Goal: Check status

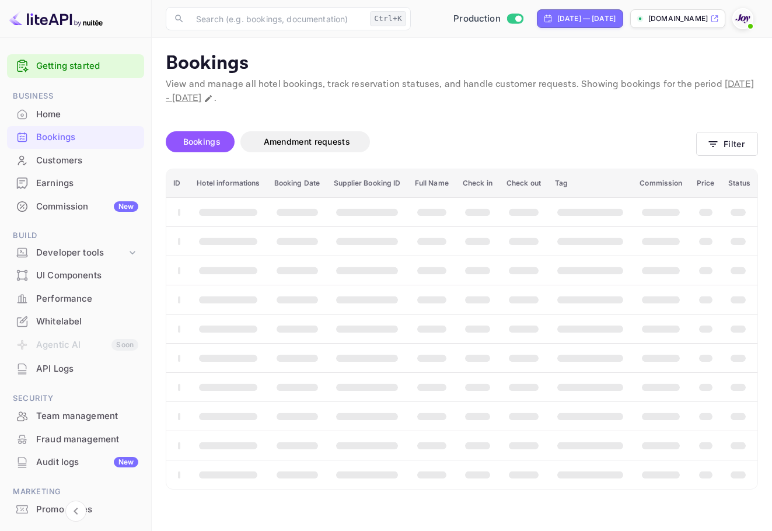
click at [742, 24] on img at bounding box center [743, 18] width 19 height 19
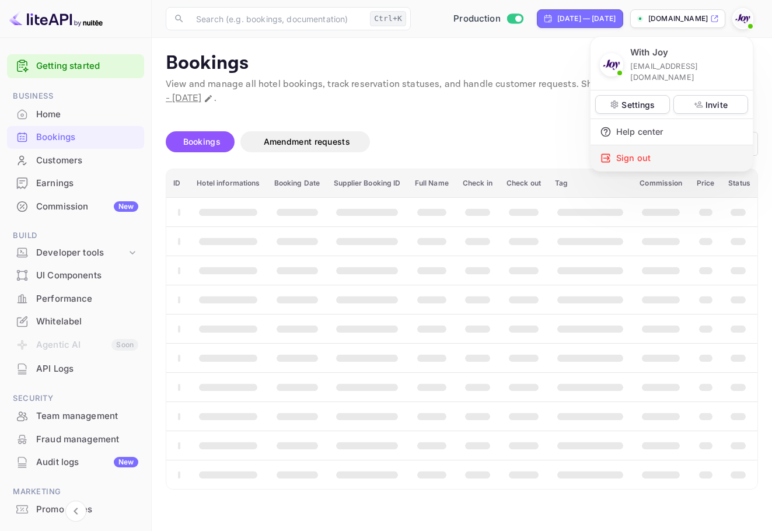
click at [668, 145] on div "Sign out" at bounding box center [672, 158] width 162 height 26
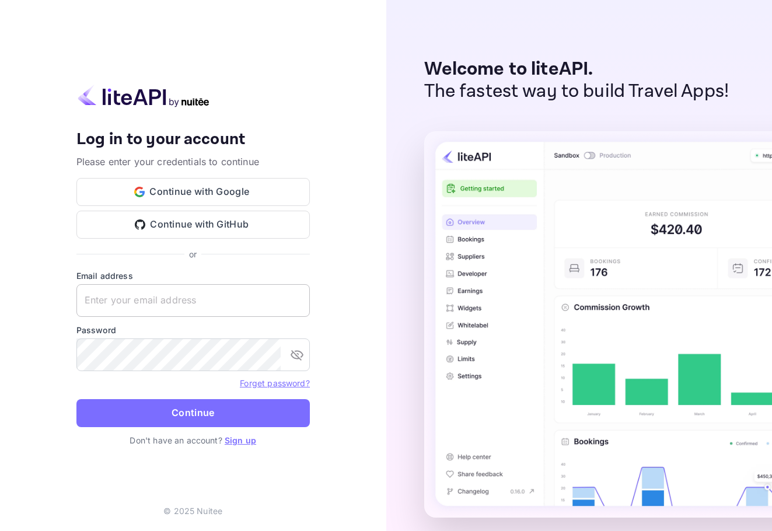
click at [166, 305] on input "text" at bounding box center [192, 300] width 233 height 33
paste input "[EMAIL_ADDRESS][DOMAIN_NAME]"
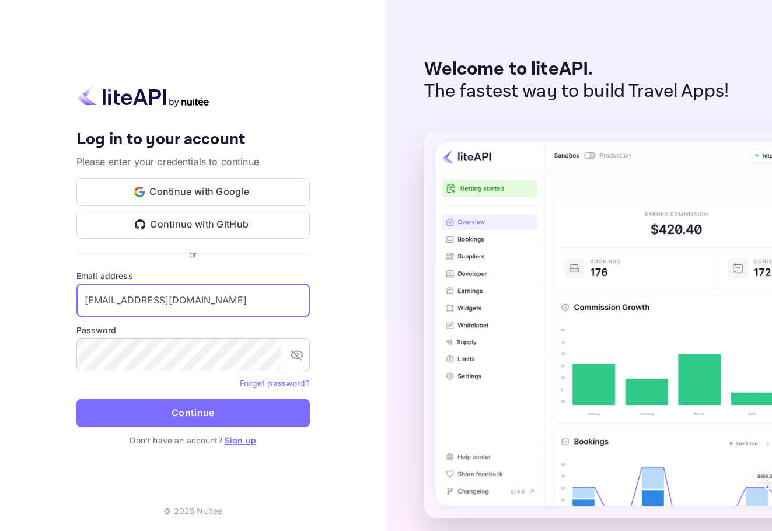
type input "[EMAIL_ADDRESS][DOMAIN_NAME]"
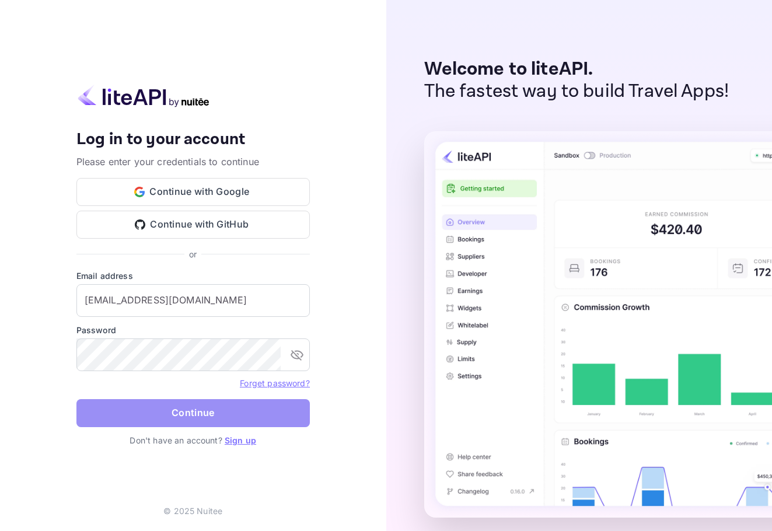
click at [200, 418] on button "Continue" at bounding box center [192, 413] width 233 height 28
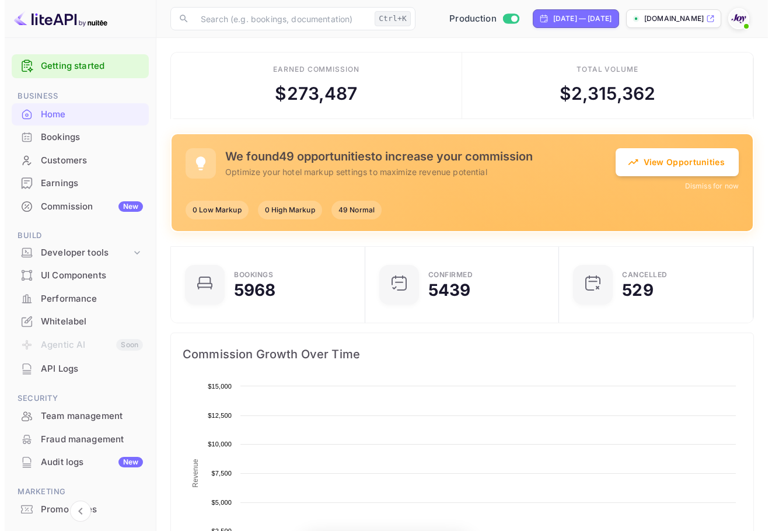
scroll to position [181, 178]
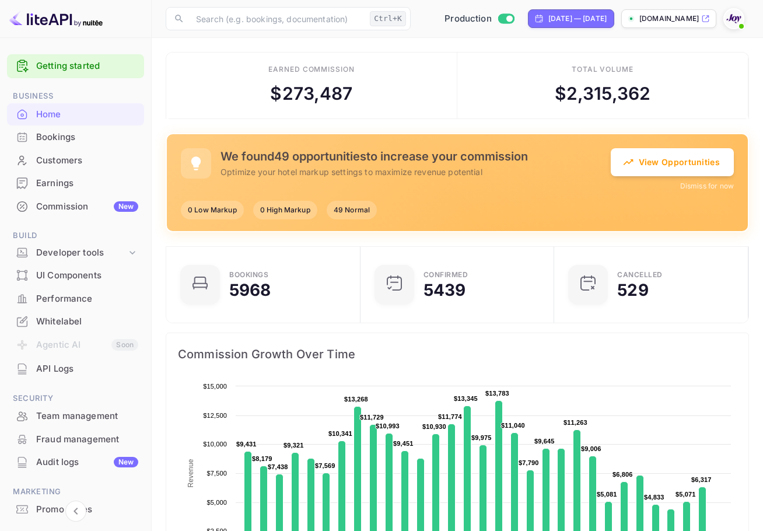
click at [43, 135] on div "Bookings" at bounding box center [87, 137] width 102 height 13
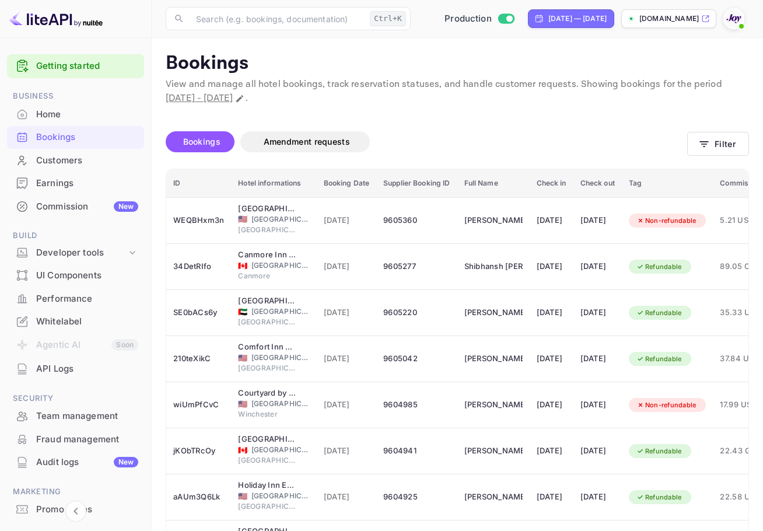
click at [713, 164] on div "Bookings Amendment requests Filter" at bounding box center [458, 144] width 584 height 49
click at [724, 148] on button "Filter" at bounding box center [719, 144] width 62 height 24
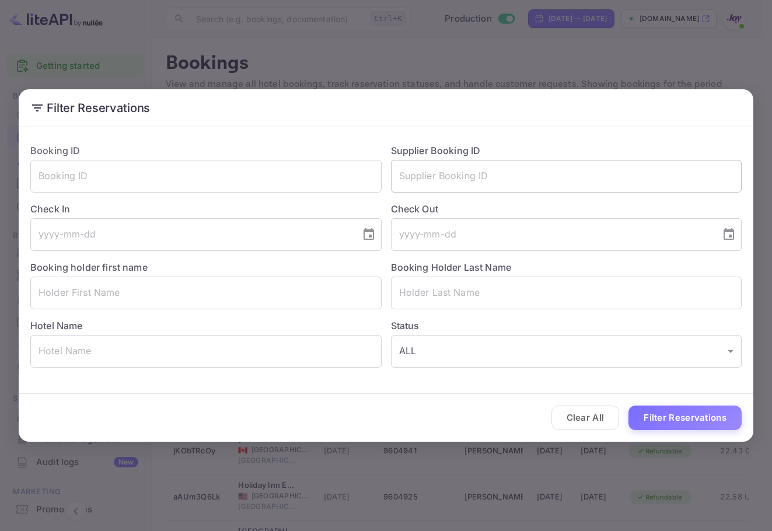
click at [517, 178] on input "text" at bounding box center [566, 176] width 351 height 33
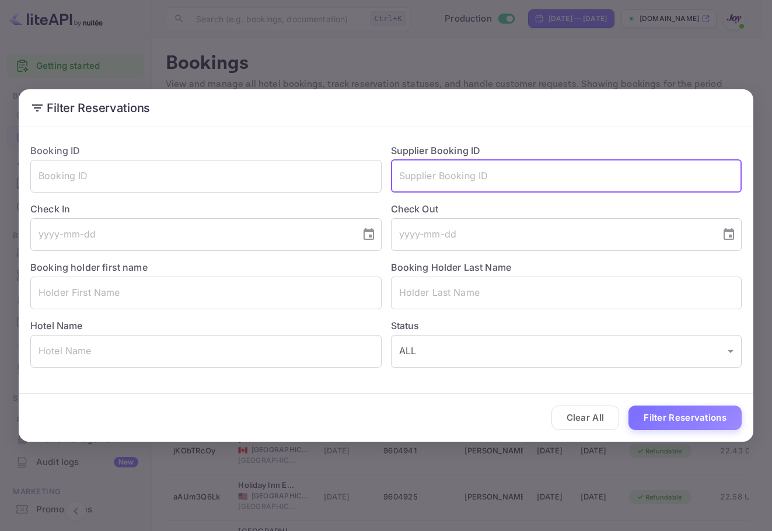
paste input "[DEMOGRAPHIC_DATA]"
type input "[DEMOGRAPHIC_DATA]"
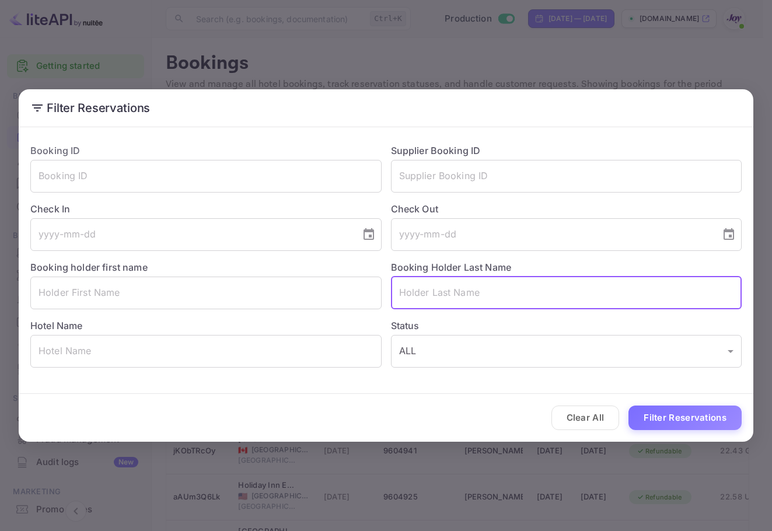
click at [491, 290] on input "text" at bounding box center [566, 293] width 351 height 33
paste input "[DEMOGRAPHIC_DATA]"
type input "[DEMOGRAPHIC_DATA]"
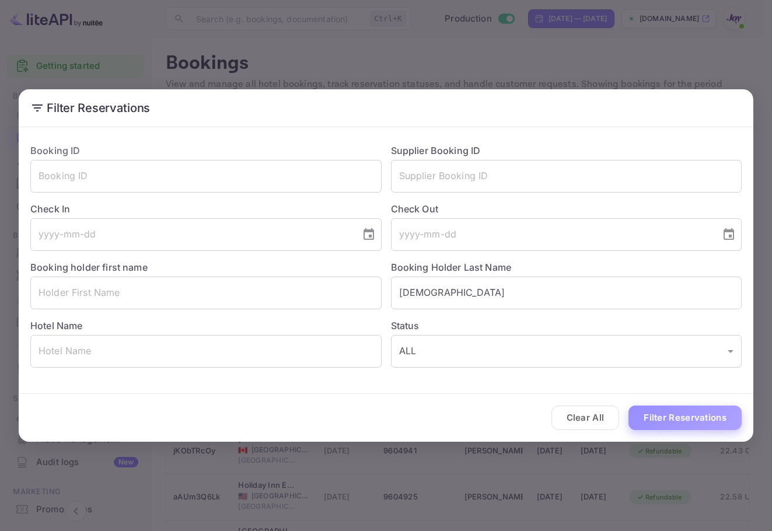
click at [719, 414] on button "Filter Reservations" at bounding box center [685, 418] width 113 height 25
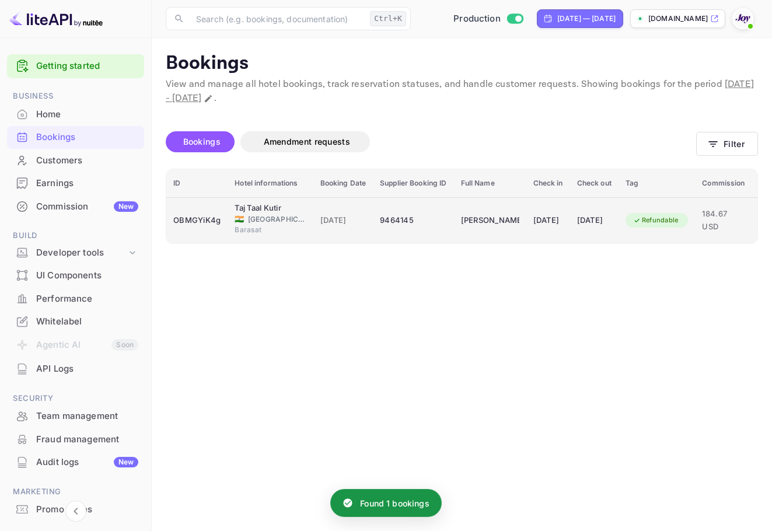
click at [440, 208] on td "9464145" at bounding box center [413, 220] width 81 height 46
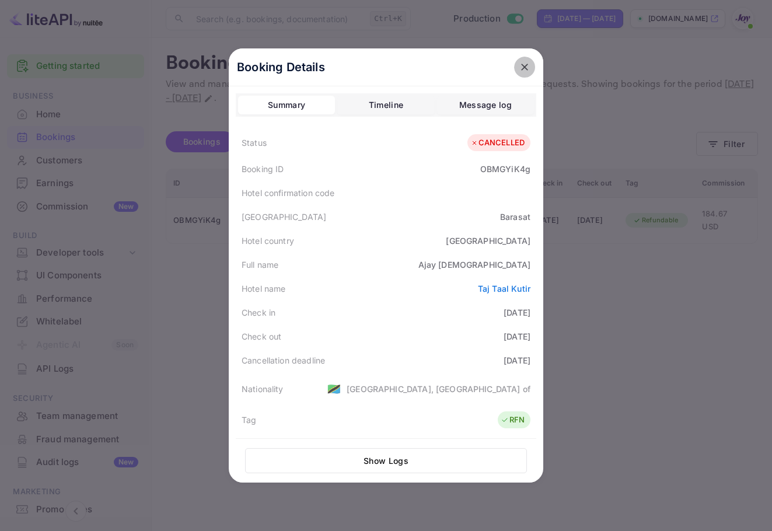
drag, startPoint x: 522, startPoint y: 65, endPoint x: 536, endPoint y: 78, distance: 19.0
click at [522, 65] on icon "close" at bounding box center [525, 67] width 12 height 12
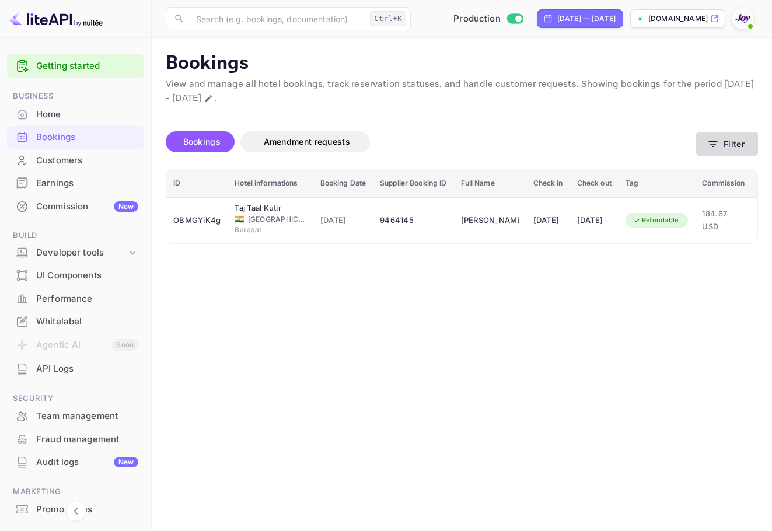
click at [726, 136] on button "Filter" at bounding box center [727, 144] width 62 height 24
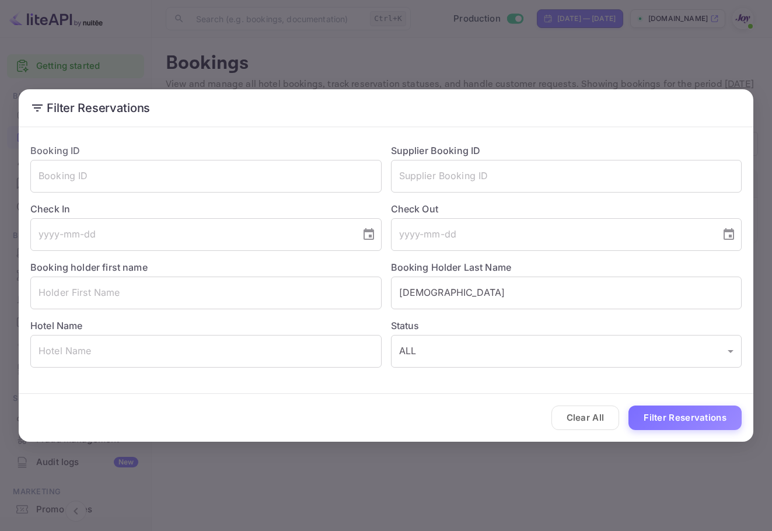
drag, startPoint x: 475, startPoint y: 286, endPoint x: 343, endPoint y: 265, distance: 133.0
click at [343, 265] on div "Booking ID ​ Supplier Booking ID ​ Check In ​ Check Out ​ Booking holder first …" at bounding box center [381, 250] width 721 height 233
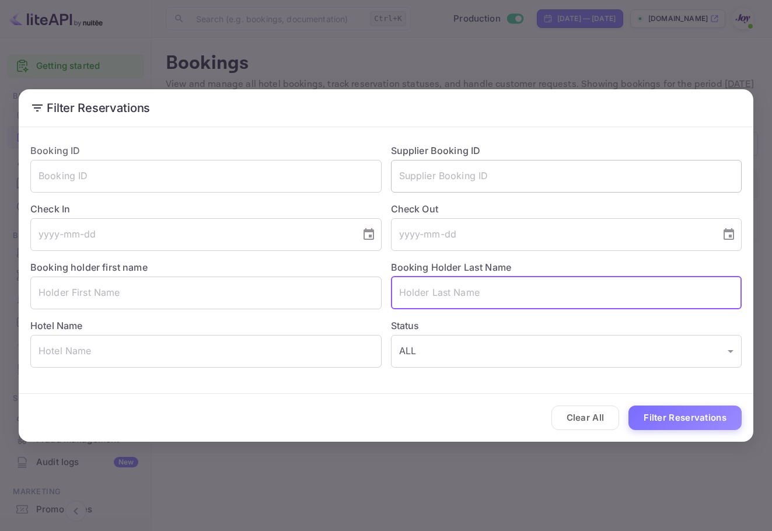
click at [448, 180] on input "text" at bounding box center [566, 176] width 351 height 33
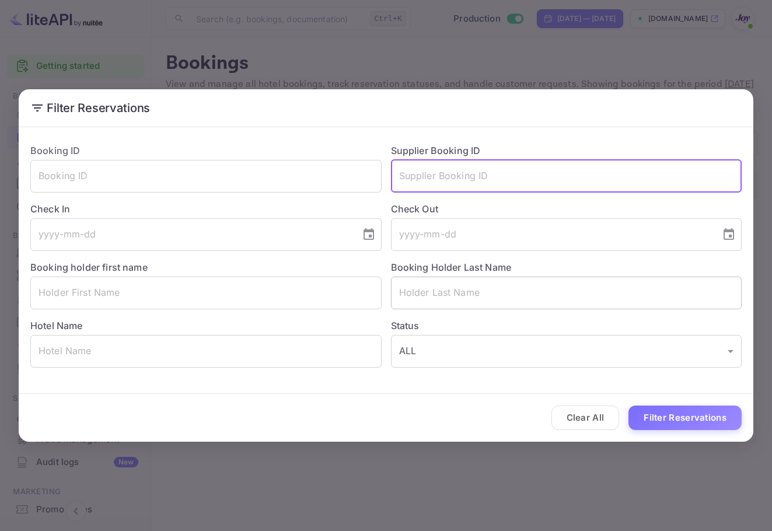
paste input "926869"
type input "926869"
click at [693, 446] on div "Filter Reservations Booking ID ​ Supplier Booking ID 926869 ​ Check In ​ Check …" at bounding box center [386, 265] width 772 height 531
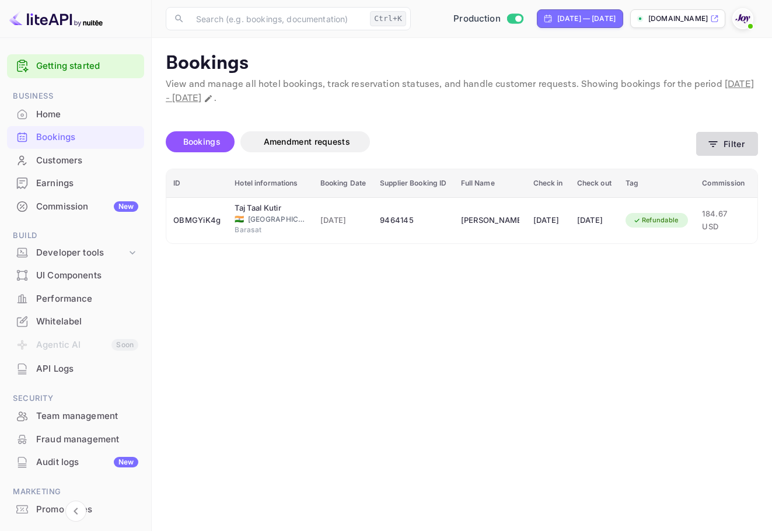
click at [726, 141] on button "Filter" at bounding box center [727, 144] width 62 height 24
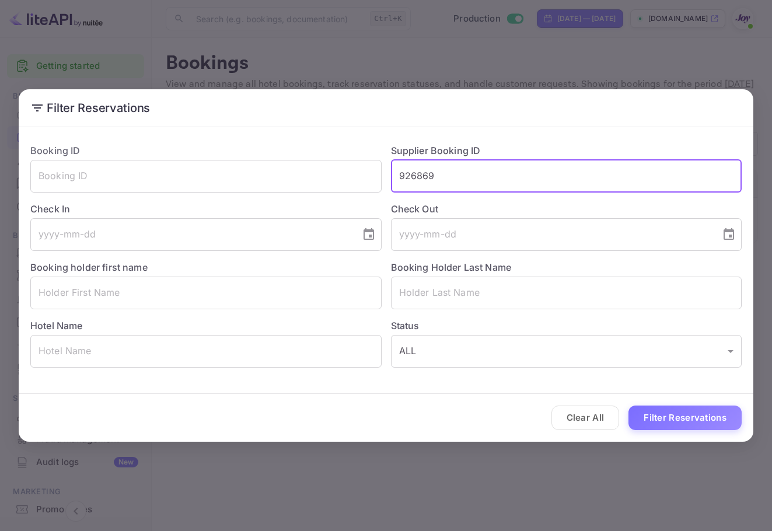
click at [483, 170] on input "926869" at bounding box center [566, 176] width 351 height 33
click at [657, 423] on button "Filter Reservations" at bounding box center [685, 418] width 113 height 25
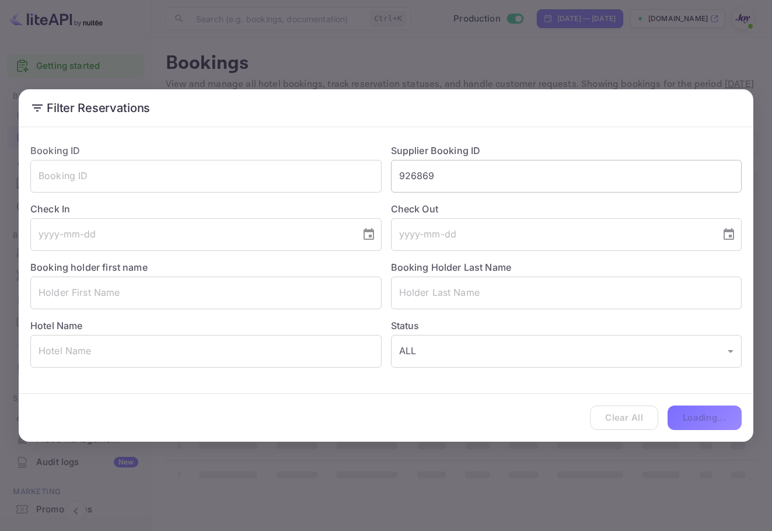
click at [487, 173] on input "926869" at bounding box center [566, 176] width 351 height 33
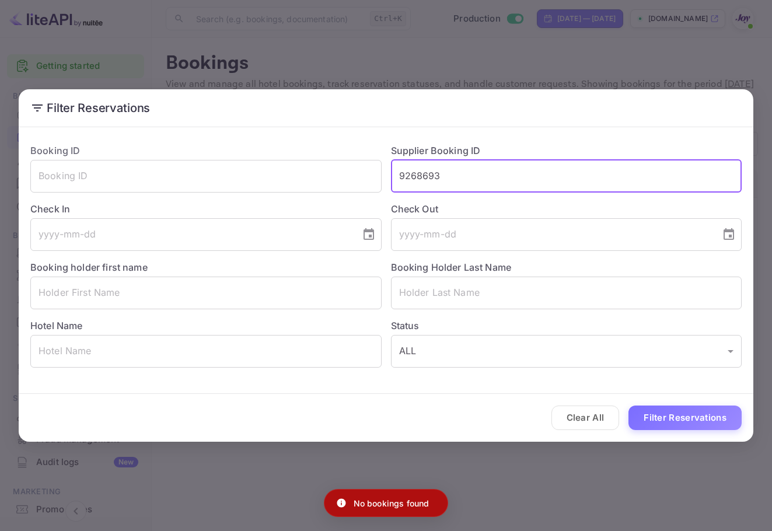
type input "9268693"
click at [629, 406] on button "Filter Reservations" at bounding box center [685, 418] width 113 height 25
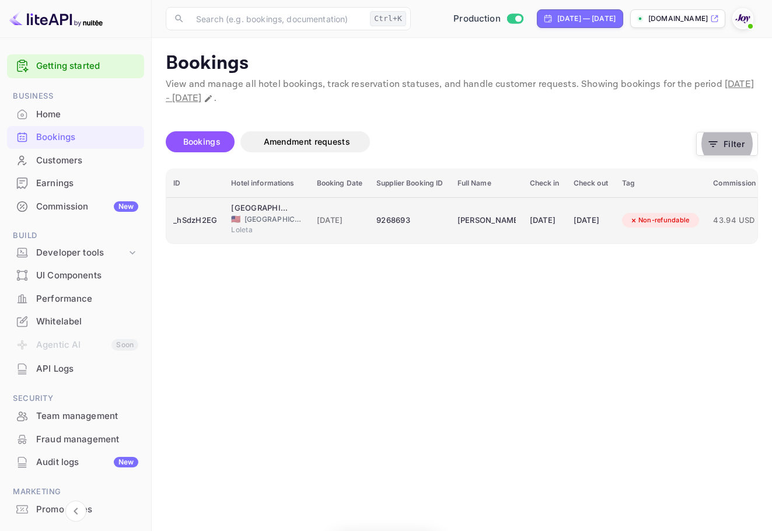
click at [508, 224] on div "[PERSON_NAME]" at bounding box center [487, 220] width 58 height 19
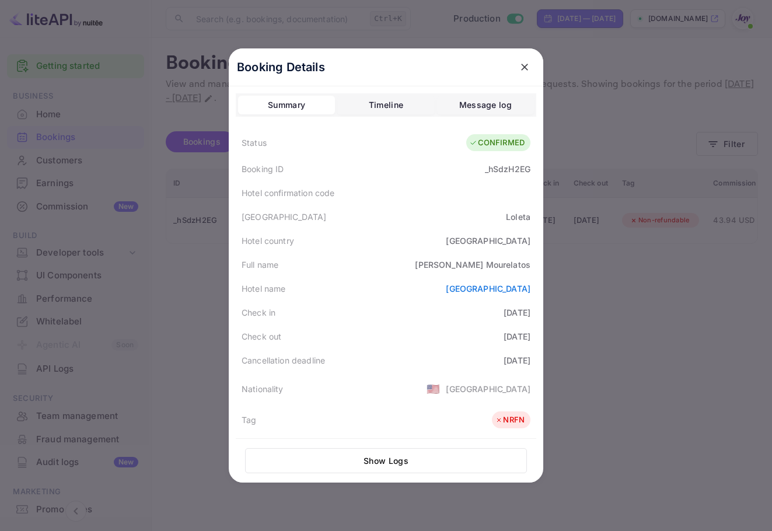
click at [519, 72] on icon "close" at bounding box center [525, 67] width 12 height 12
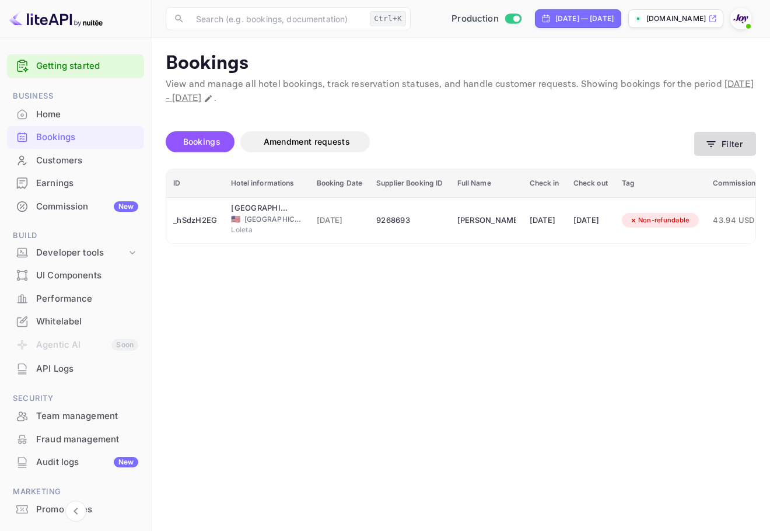
click at [738, 141] on button "Filter" at bounding box center [726, 144] width 62 height 24
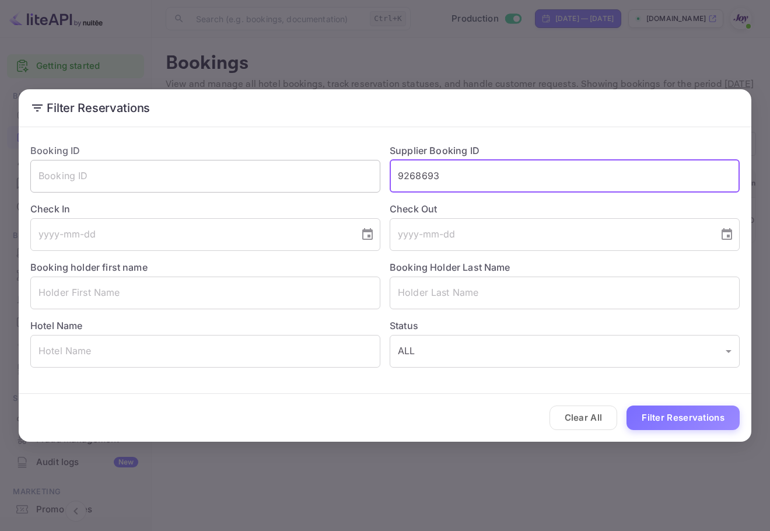
drag, startPoint x: 489, startPoint y: 173, endPoint x: 355, endPoint y: 173, distance: 133.1
click at [355, 173] on div "Booking ID ​ Supplier Booking ID 9268693 ​ Check In ​ Check Out ​ Booking holde…" at bounding box center [380, 250] width 719 height 233
click at [512, 295] on input "text" at bounding box center [565, 293] width 350 height 33
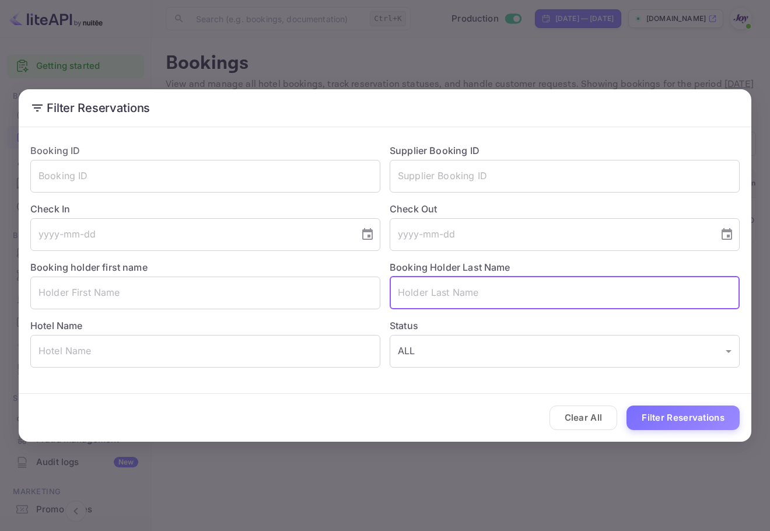
paste input "[PERSON_NAME]"
click at [673, 409] on button "Filter Reservations" at bounding box center [683, 418] width 113 height 25
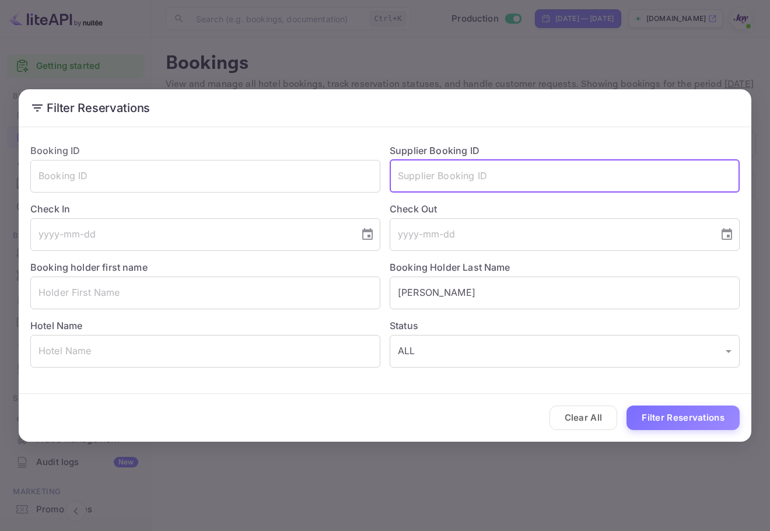
click at [441, 169] on input "text" at bounding box center [565, 176] width 350 height 33
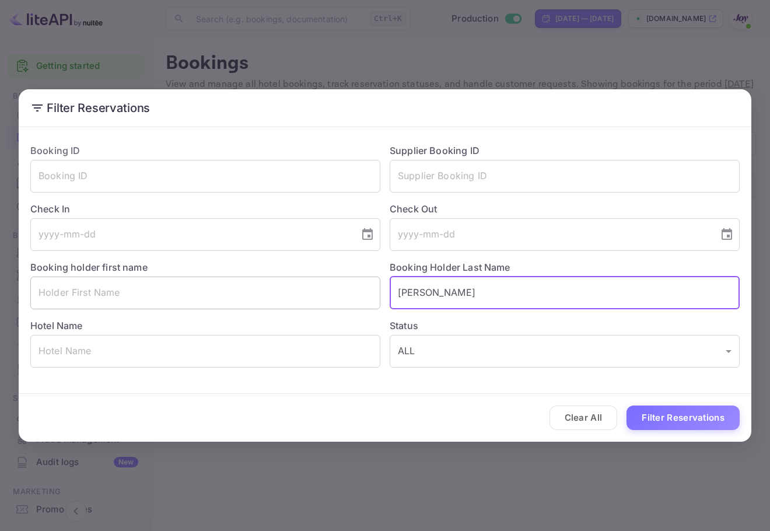
drag, startPoint x: 448, startPoint y: 295, endPoint x: 374, endPoint y: 294, distance: 74.1
click at [360, 293] on div "Booking ID ​ Supplier Booking ID ​ Check In ​ Check Out ​ Booking holder first …" at bounding box center [380, 250] width 719 height 233
paste input "[PERSON_NAME]"
type input "[PERSON_NAME]"
click at [707, 414] on button "Filter Reservations" at bounding box center [683, 418] width 113 height 25
